Goal: Task Accomplishment & Management: Manage account settings

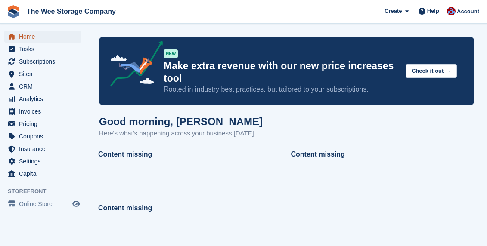
click at [28, 37] on span "Home" at bounding box center [45, 37] width 52 height 12
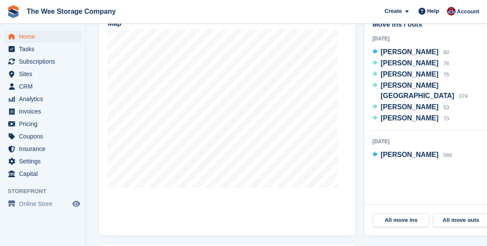
scroll to position [349, 0]
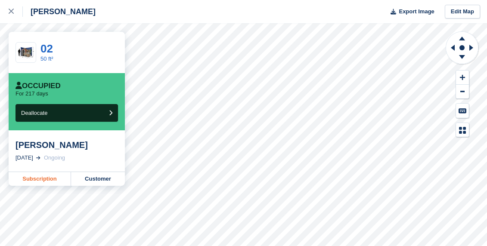
click at [53, 178] on link "Subscription" at bounding box center [40, 179] width 62 height 14
click at [9, 13] on icon at bounding box center [11, 11] width 5 height 5
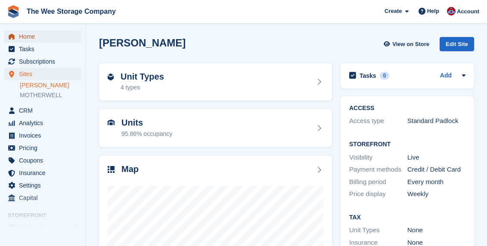
click at [36, 36] on span "Home" at bounding box center [45, 37] width 52 height 12
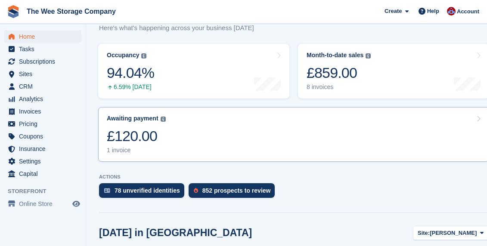
scroll to position [104, 0]
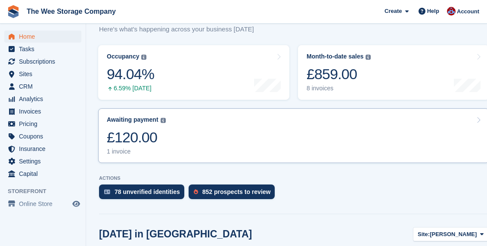
click at [200, 132] on link "Awaiting payment The total outstanding balance on all open invoices. £120.00 1 …" at bounding box center [293, 136] width 391 height 55
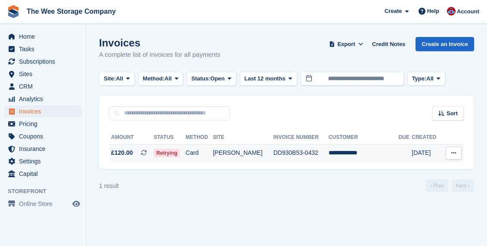
click at [361, 153] on td "**********" at bounding box center [364, 153] width 70 height 18
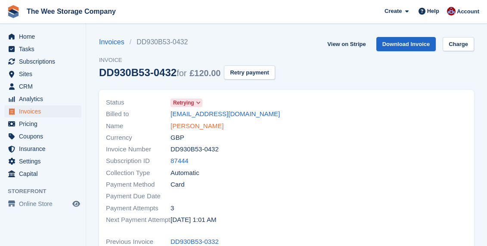
click at [199, 125] on link "[PERSON_NAME]" at bounding box center [197, 127] width 53 height 10
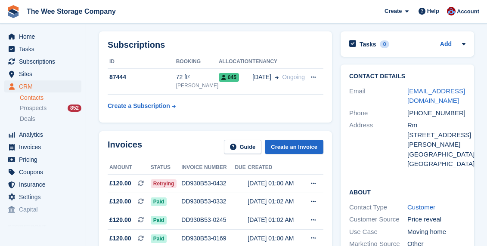
scroll to position [33, 0]
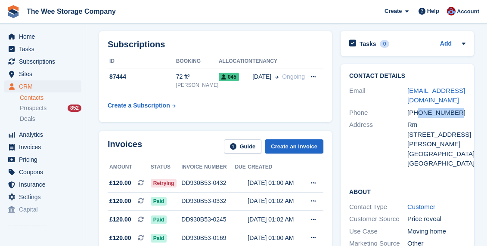
drag, startPoint x: 462, startPoint y: 114, endPoint x: 420, endPoint y: 114, distance: 42.7
click at [420, 114] on div "[PHONE_NUMBER]" at bounding box center [437, 113] width 58 height 10
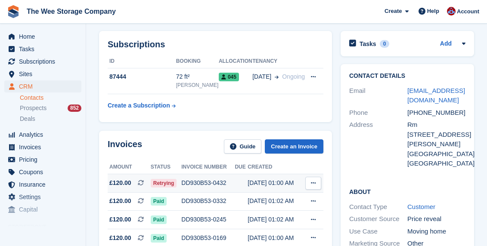
click at [189, 186] on div "DD930B53-0432" at bounding box center [207, 183] width 53 height 9
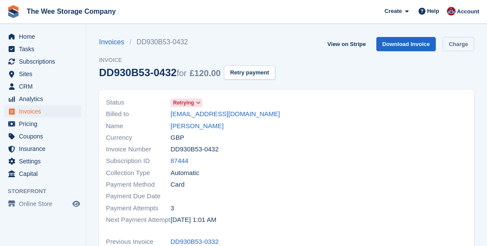
click at [460, 46] on link "Charge" at bounding box center [458, 44] width 31 height 14
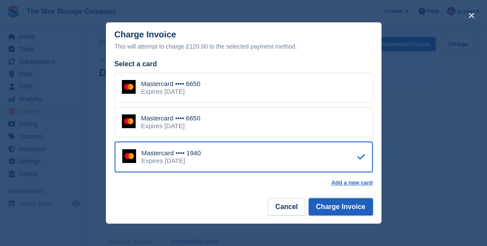
click at [331, 205] on button "Charge Invoice" at bounding box center [341, 207] width 64 height 17
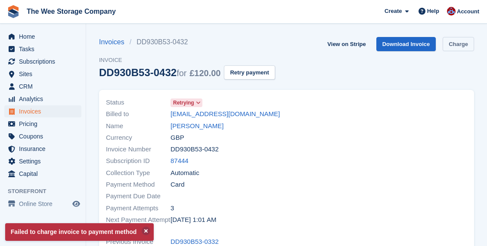
click at [465, 43] on link "Charge" at bounding box center [458, 44] width 31 height 14
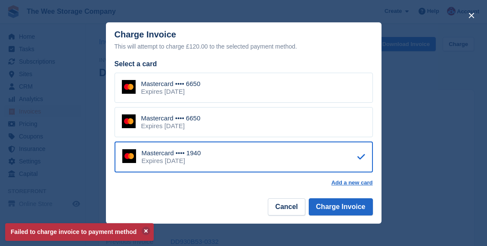
click at [198, 118] on div "Mastercard •••• 6650" at bounding box center [170, 119] width 59 height 8
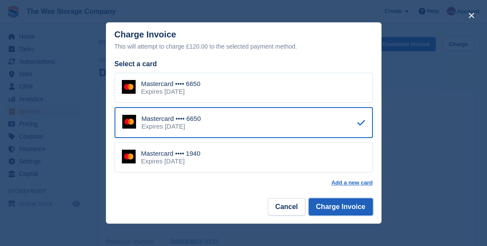
click at [342, 204] on button "Charge Invoice" at bounding box center [341, 207] width 64 height 17
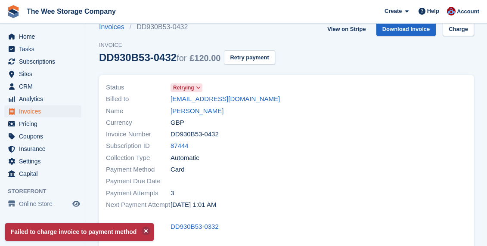
scroll to position [17, 0]
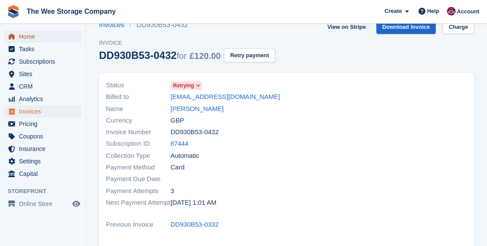
click at [22, 36] on span "Home" at bounding box center [45, 37] width 52 height 12
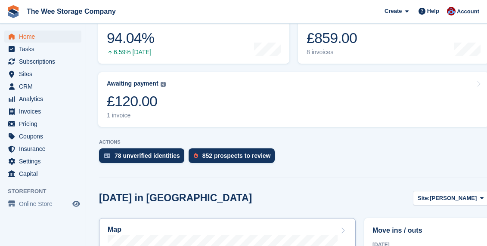
scroll to position [150, 0]
